Goal: Information Seeking & Learning: Compare options

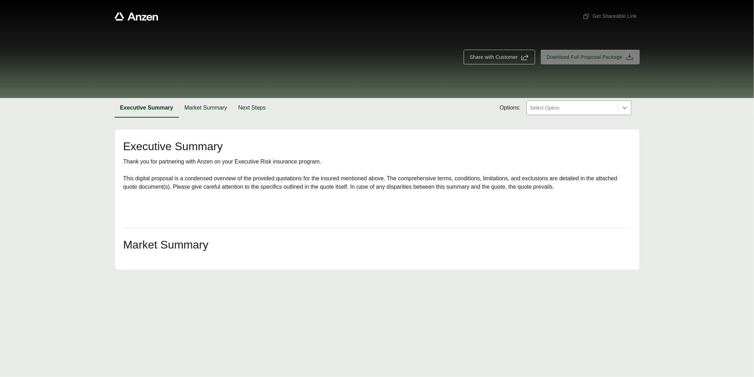
click at [548, 114] on div "Executive Summary Market Summary Next Steps Options: Select Option" at bounding box center [378, 108] width 526 height 20
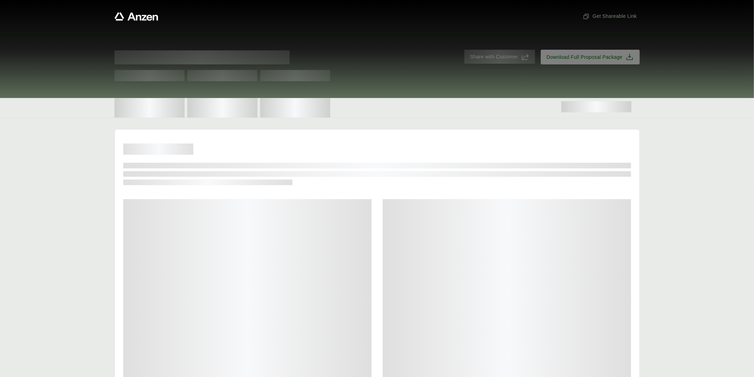
click at [550, 110] on div at bounding box center [378, 108] width 526 height 20
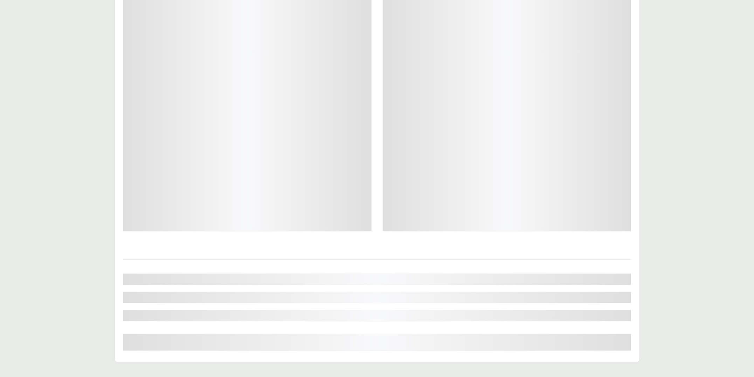
scroll to position [219, 0]
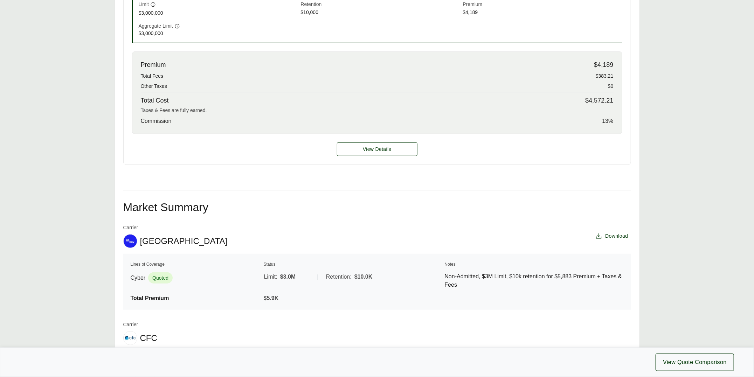
scroll to position [394, 0]
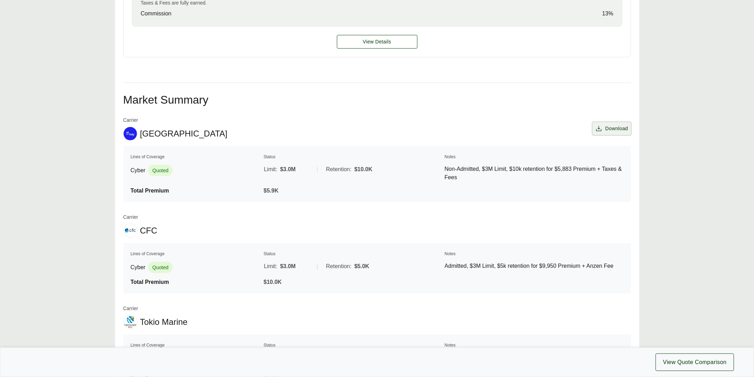
click at [612, 131] on span "Download" at bounding box center [616, 128] width 23 height 7
click at [619, 131] on span "Download" at bounding box center [616, 128] width 23 height 7
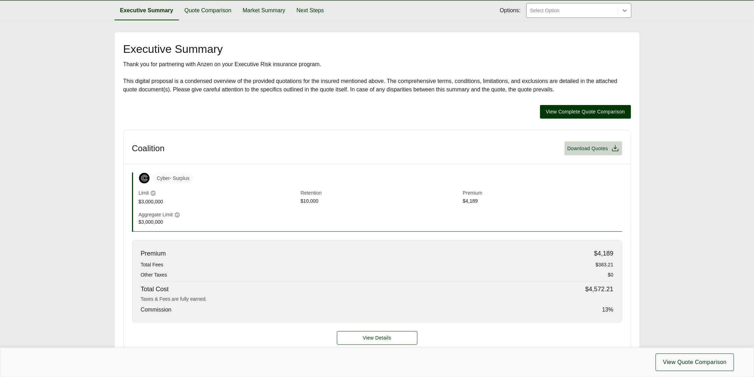
scroll to position [10, 0]
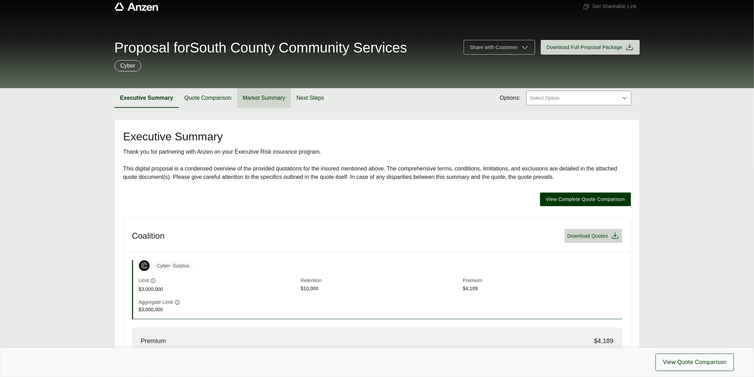
click at [263, 98] on button "Market Summary" at bounding box center [264, 98] width 54 height 20
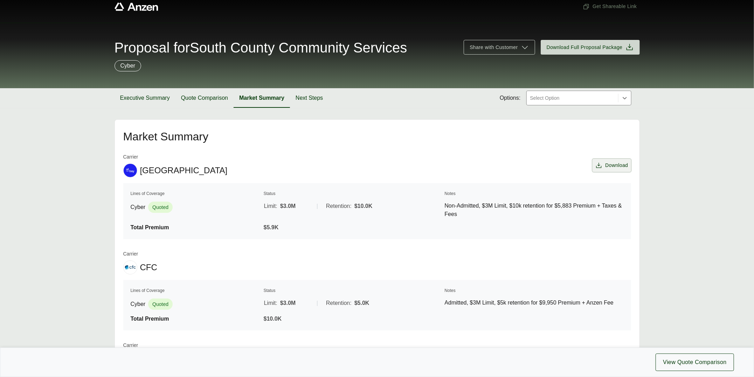
click at [617, 163] on span "Download" at bounding box center [616, 165] width 23 height 7
click at [612, 167] on span "Download" at bounding box center [616, 165] width 23 height 7
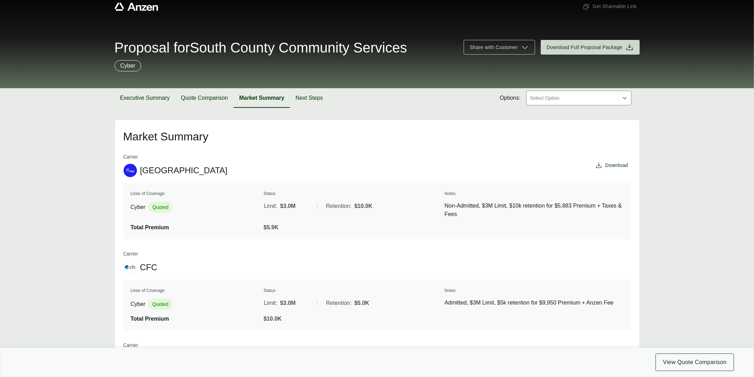
drag, startPoint x: 612, startPoint y: 167, endPoint x: 570, endPoint y: 164, distance: 41.8
click at [570, 164] on div "Carrier At-Bay Download" at bounding box center [377, 165] width 508 height 24
click at [604, 166] on span "Download" at bounding box center [612, 165] width 33 height 7
click at [609, 160] on button "Download" at bounding box center [612, 165] width 38 height 13
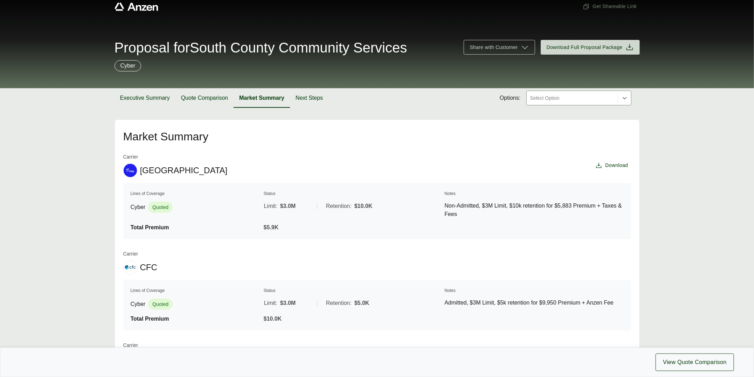
drag, startPoint x: 607, startPoint y: 161, endPoint x: 531, endPoint y: 149, distance: 77.1
click at [531, 149] on div "Market Summary Carrier At-Bay Download Lines of Coverage Status Notes Cyber Quo…" at bounding box center [377, 340] width 508 height 419
click at [514, 44] on span "Share with Customer" at bounding box center [494, 47] width 48 height 7
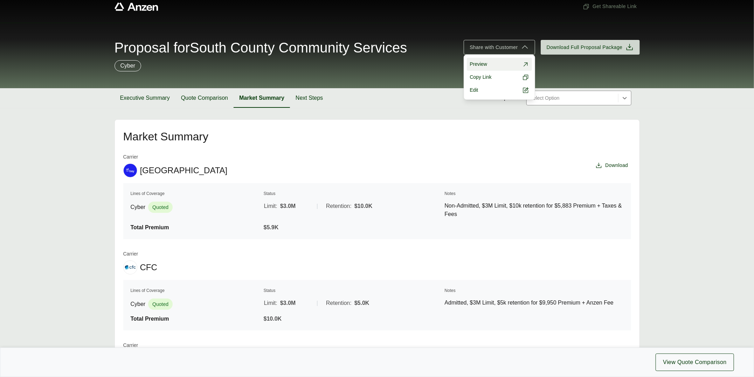
click at [496, 66] on link "Preview" at bounding box center [499, 64] width 65 height 13
drag, startPoint x: 317, startPoint y: 129, endPoint x: 312, endPoint y: 115, distance: 14.3
click at [317, 129] on div "Market Summary Carrier At-Bay Download Lines of Coverage Status Notes Cyber Quo…" at bounding box center [378, 338] width 526 height 439
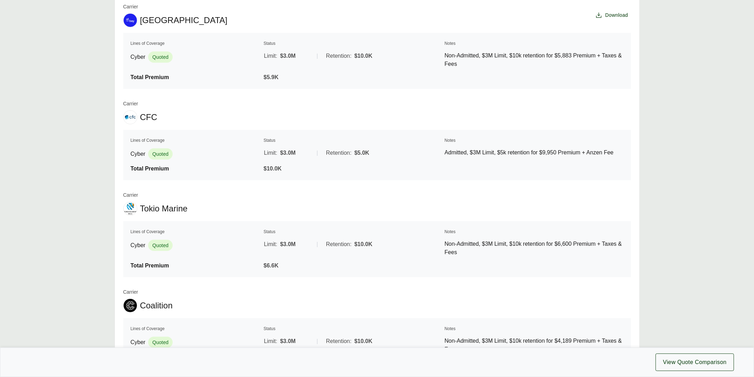
scroll to position [37, 0]
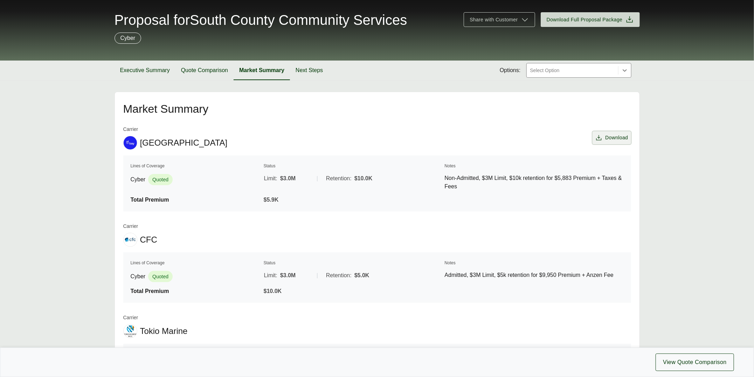
click at [615, 136] on span "Download" at bounding box center [616, 137] width 23 height 7
click at [200, 72] on button "Quote Comparison" at bounding box center [205, 71] width 58 height 20
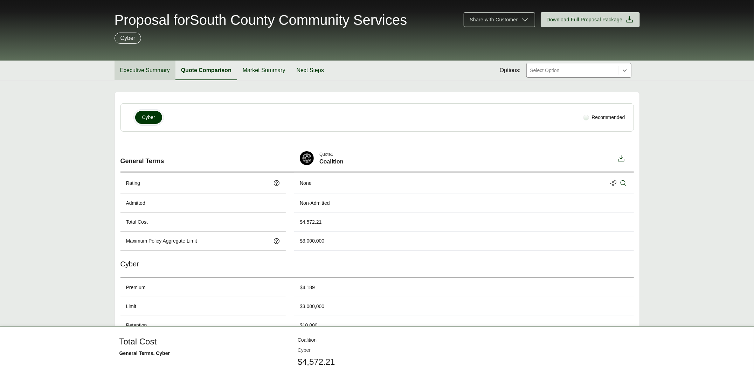
click at [147, 74] on button "Executive Summary" at bounding box center [145, 71] width 61 height 20
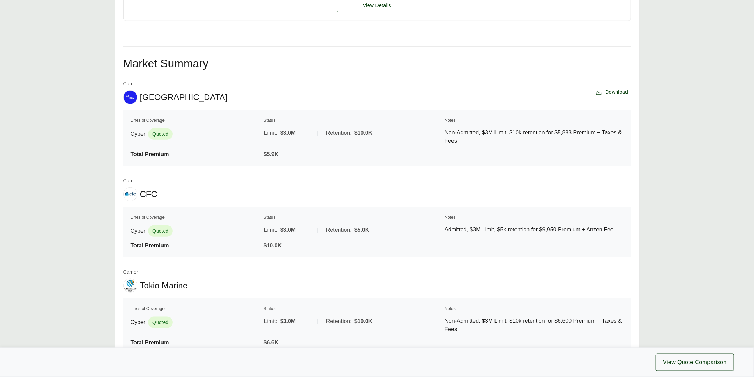
scroll to position [563, 0]
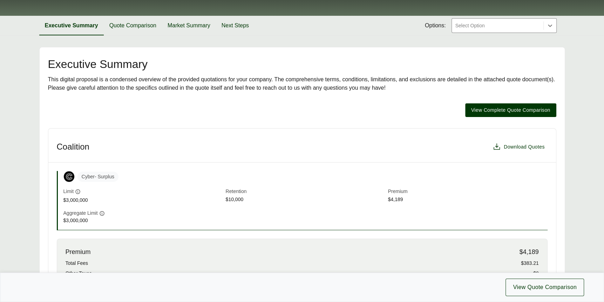
scroll to position [66, 0]
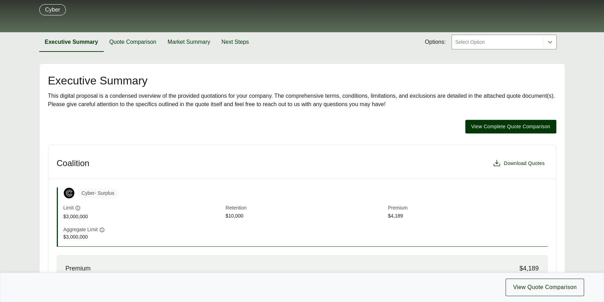
click at [490, 135] on div "Executive Summary This digital proposal is a condensed overview of the provided…" at bounding box center [302, 216] width 508 height 282
click at [489, 128] on span "View Complete Quote Comparison" at bounding box center [510, 126] width 79 height 7
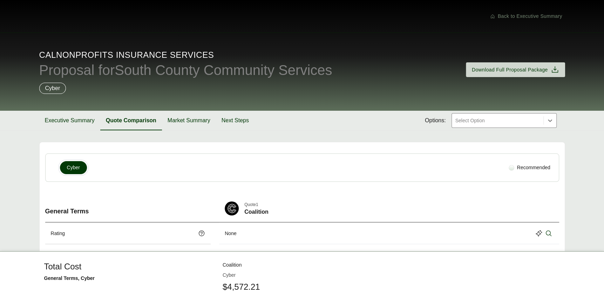
scroll to position [70, 0]
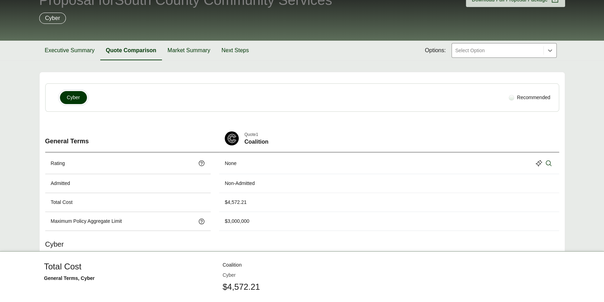
click at [516, 98] on div "Recommended" at bounding box center [529, 97] width 47 height 13
click at [513, 97] on div "Recommended" at bounding box center [529, 97] width 47 height 13
click at [512, 97] on div at bounding box center [511, 98] width 6 height 6
drag, startPoint x: 512, startPoint y: 97, endPoint x: 241, endPoint y: 104, distance: 270.9
click at [505, 98] on div "Cyber Recommended" at bounding box center [302, 97] width 502 height 16
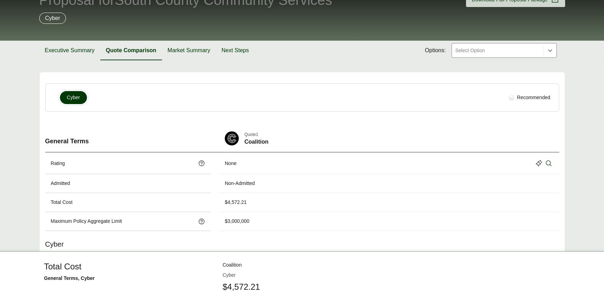
click at [184, 54] on button "Market Summary" at bounding box center [189, 51] width 54 height 20
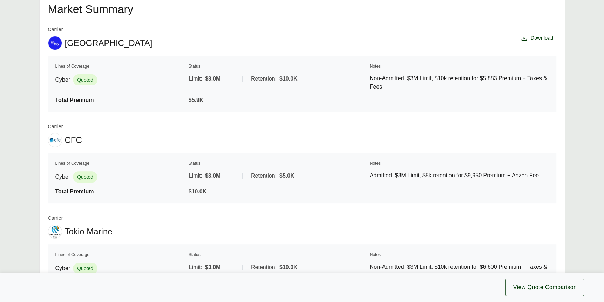
scroll to position [140, 0]
